Goal: Transaction & Acquisition: Purchase product/service

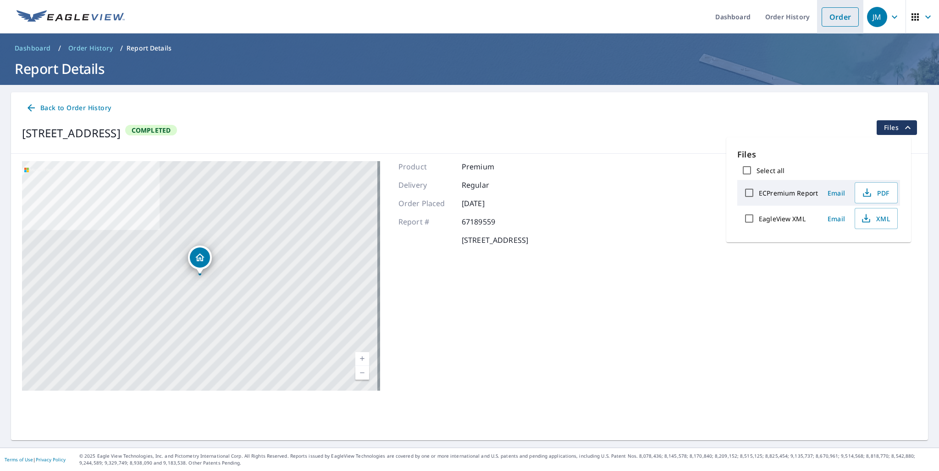
click at [835, 19] on link "Order" at bounding box center [840, 16] width 37 height 19
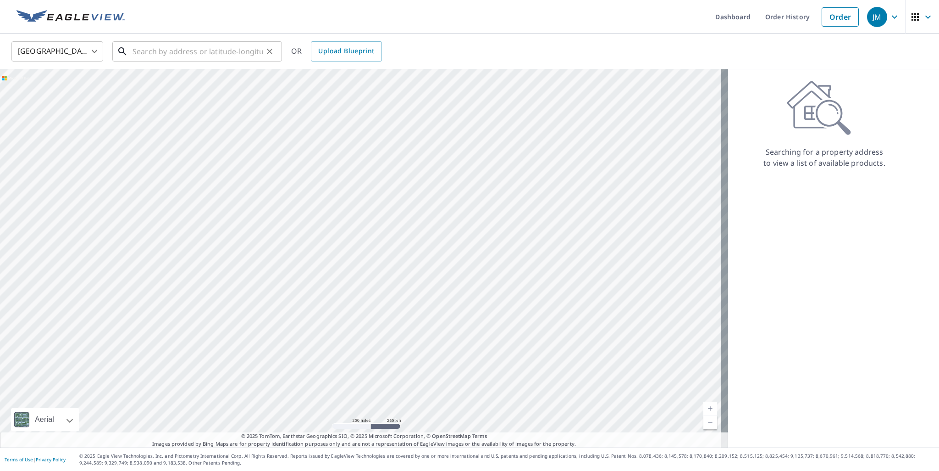
click at [175, 56] on input "text" at bounding box center [198, 52] width 131 height 26
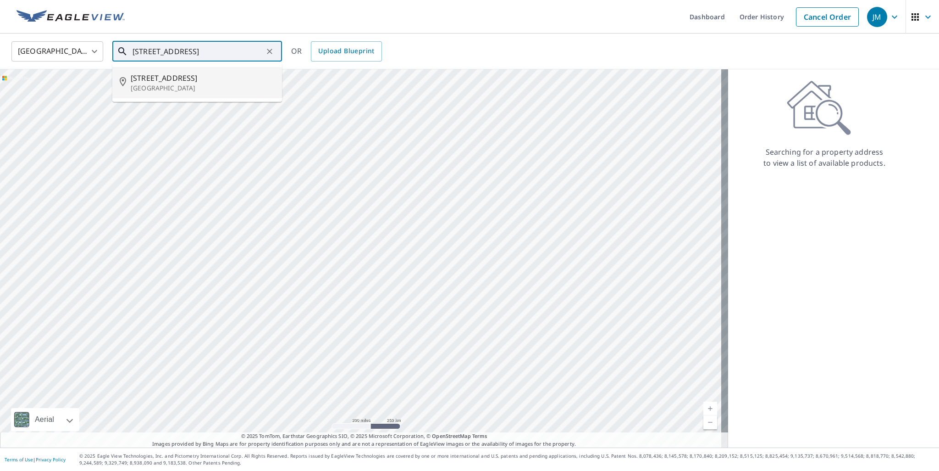
click at [161, 81] on span "[STREET_ADDRESS]" at bounding box center [203, 77] width 144 height 11
type input "[STREET_ADDRESS]"
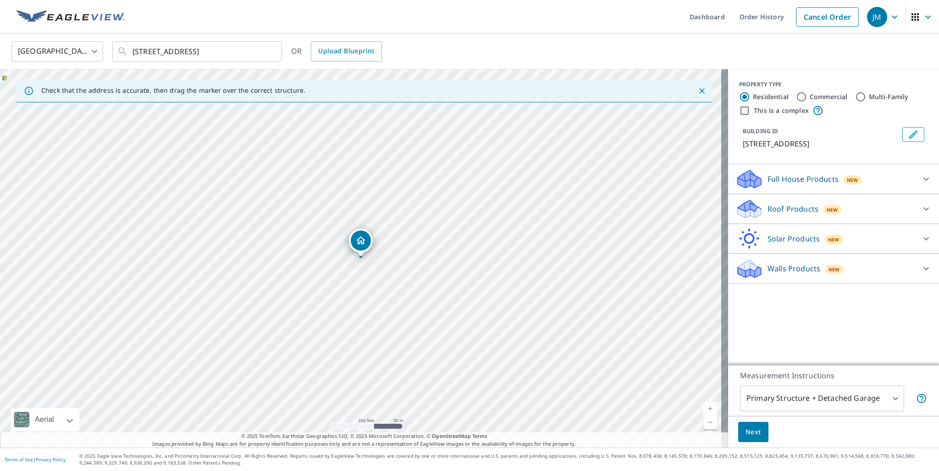
click at [798, 207] on p "Roof Products" at bounding box center [793, 208] width 51 height 11
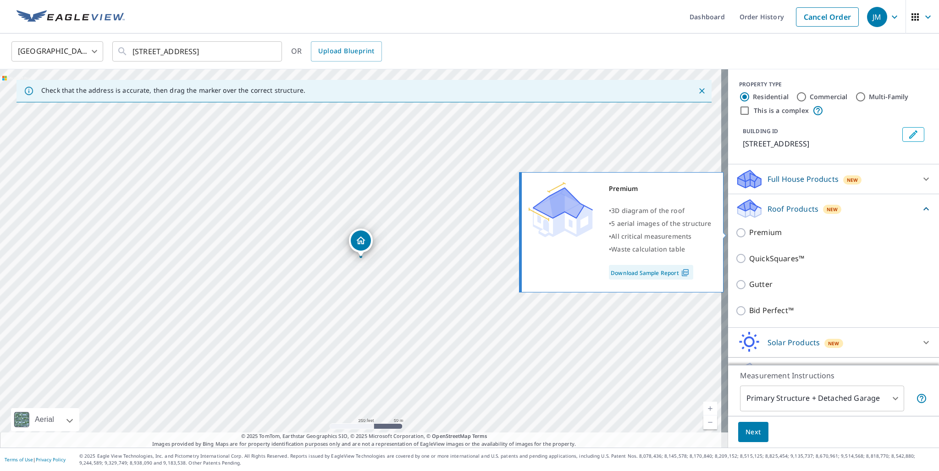
click at [756, 233] on p "Premium" at bounding box center [766, 232] width 33 height 11
click at [750, 233] on input "Premium" at bounding box center [743, 232] width 14 height 11
checkbox input "true"
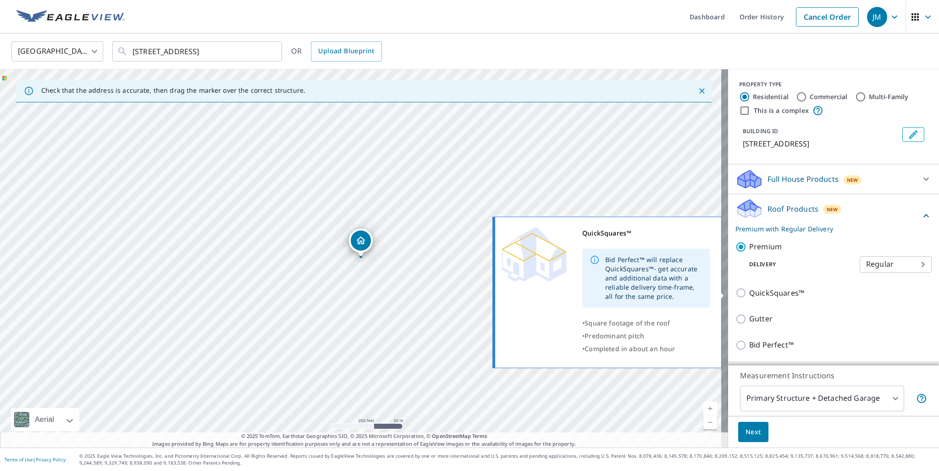
click at [750, 294] on p "QuickSquares™" at bounding box center [777, 292] width 55 height 11
click at [750, 294] on input "QuickSquares™" at bounding box center [743, 292] width 14 height 11
checkbox input "true"
checkbox input "false"
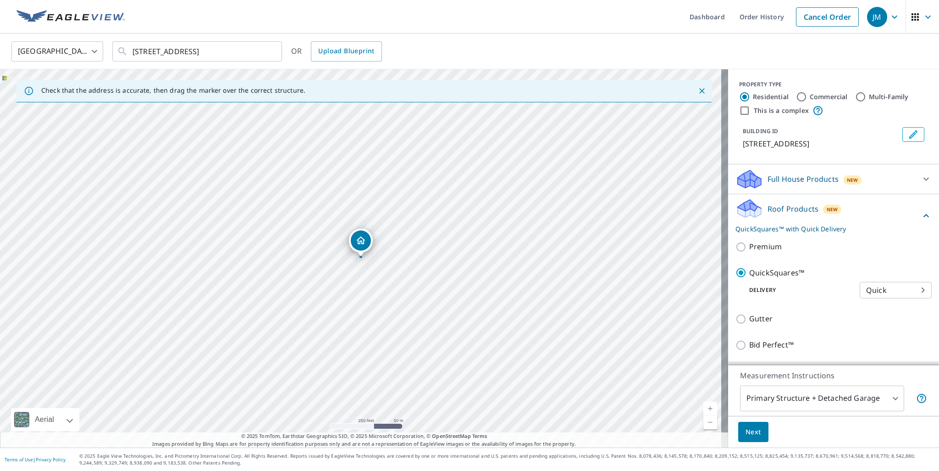
click at [747, 433] on span "Next" at bounding box center [754, 431] width 16 height 11
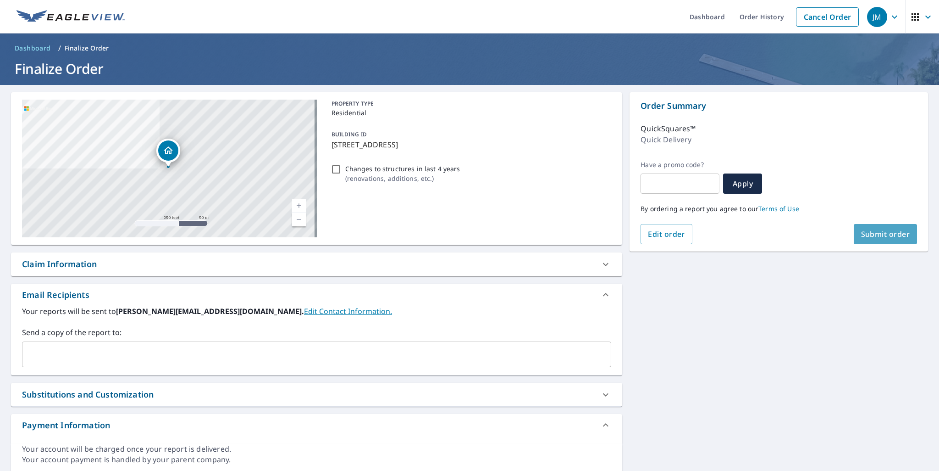
click at [874, 231] on span "Submit order" at bounding box center [885, 234] width 49 height 10
checkbox input "true"
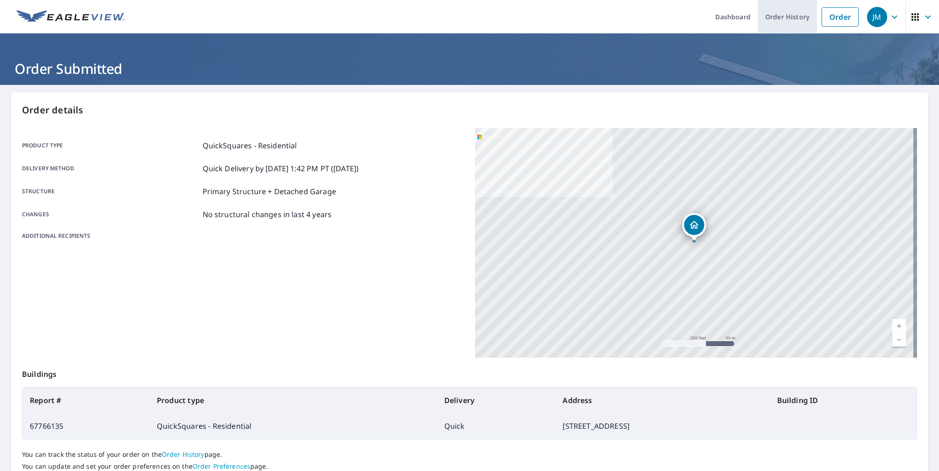
click at [800, 22] on link "Order History" at bounding box center [787, 16] width 59 height 33
